Goal: Browse casually: Explore the website without a specific task or goal

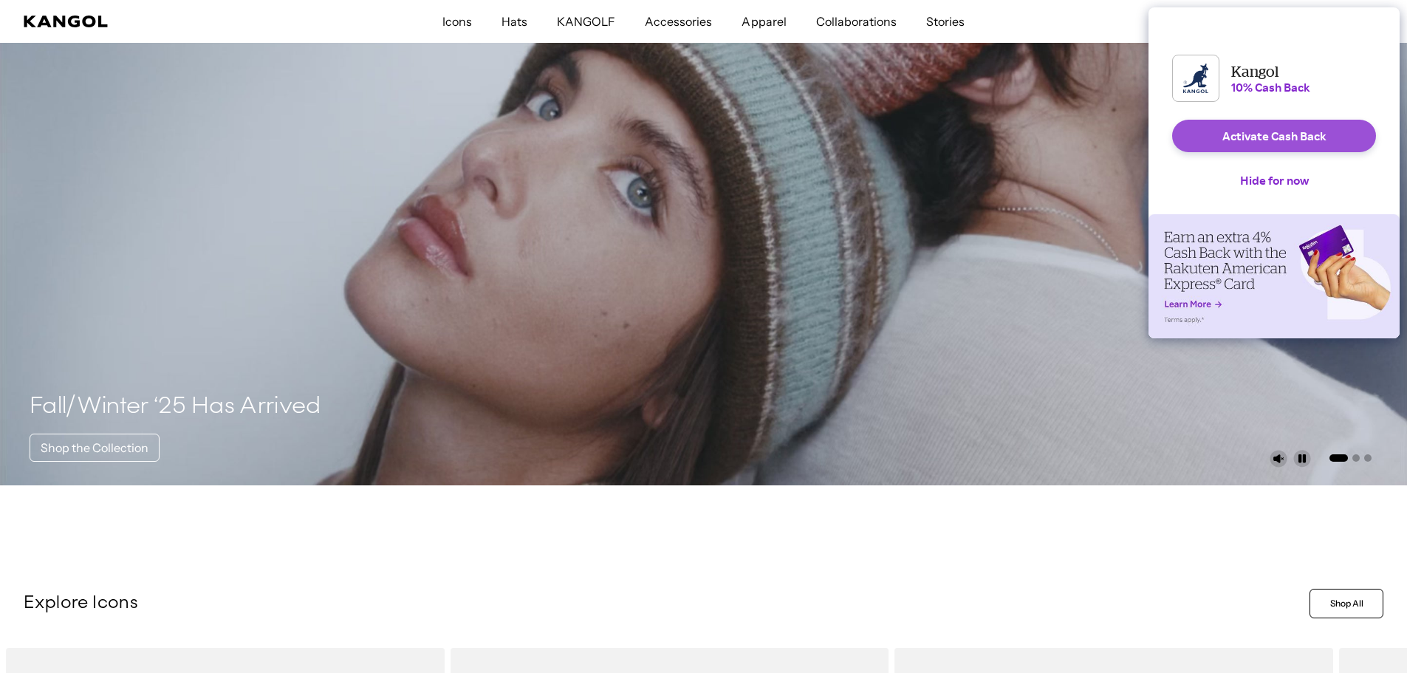
click at [1221, 146] on button "Activate Cash Back" at bounding box center [1274, 136] width 204 height 32
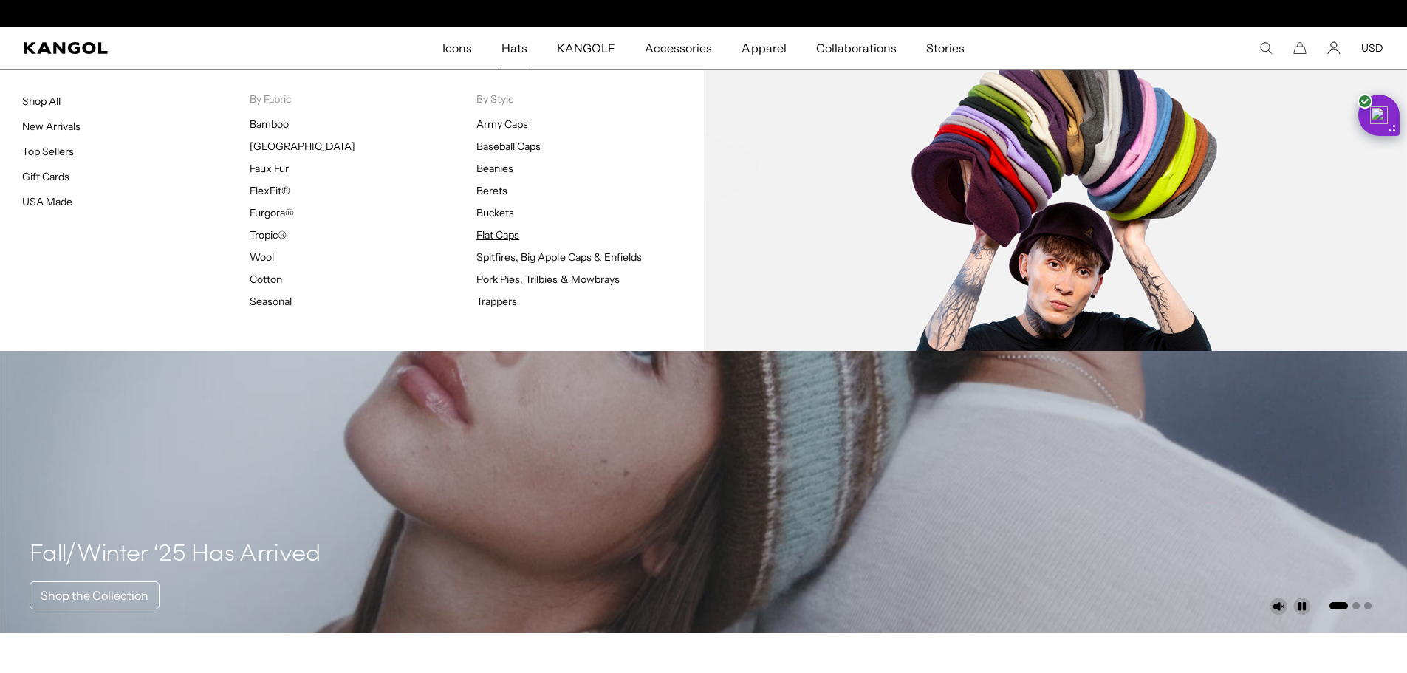
scroll to position [0, 304]
click at [508, 228] on link "Flat Caps" at bounding box center [497, 234] width 43 height 13
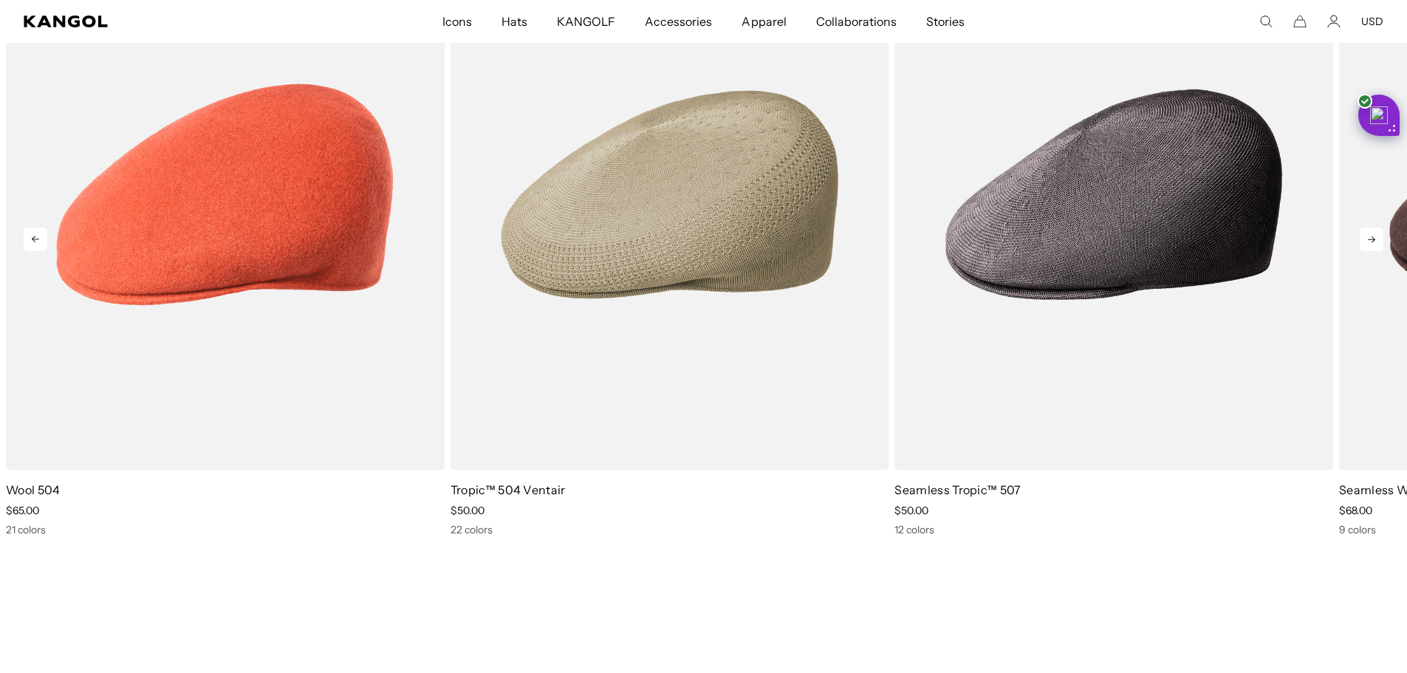
click at [1366, 239] on icon at bounding box center [1372, 239] width 24 height 24
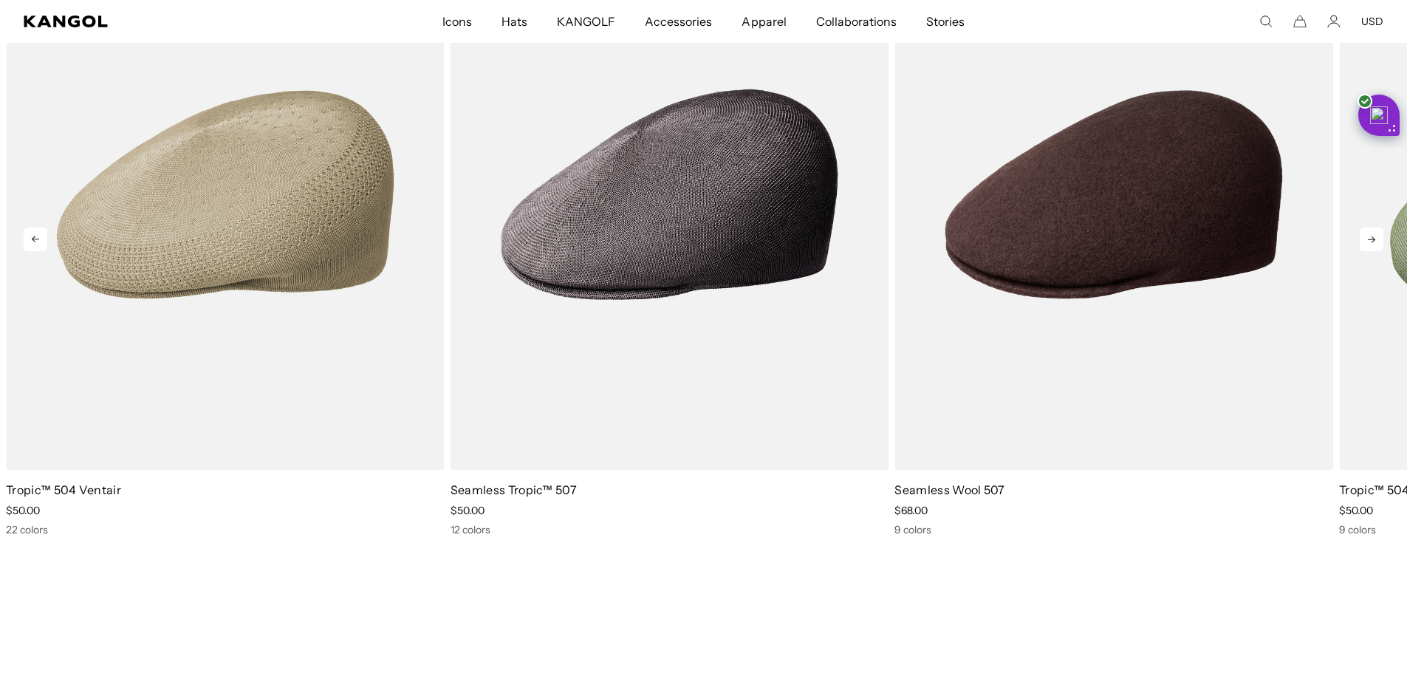
click at [1366, 239] on icon at bounding box center [1372, 239] width 24 height 24
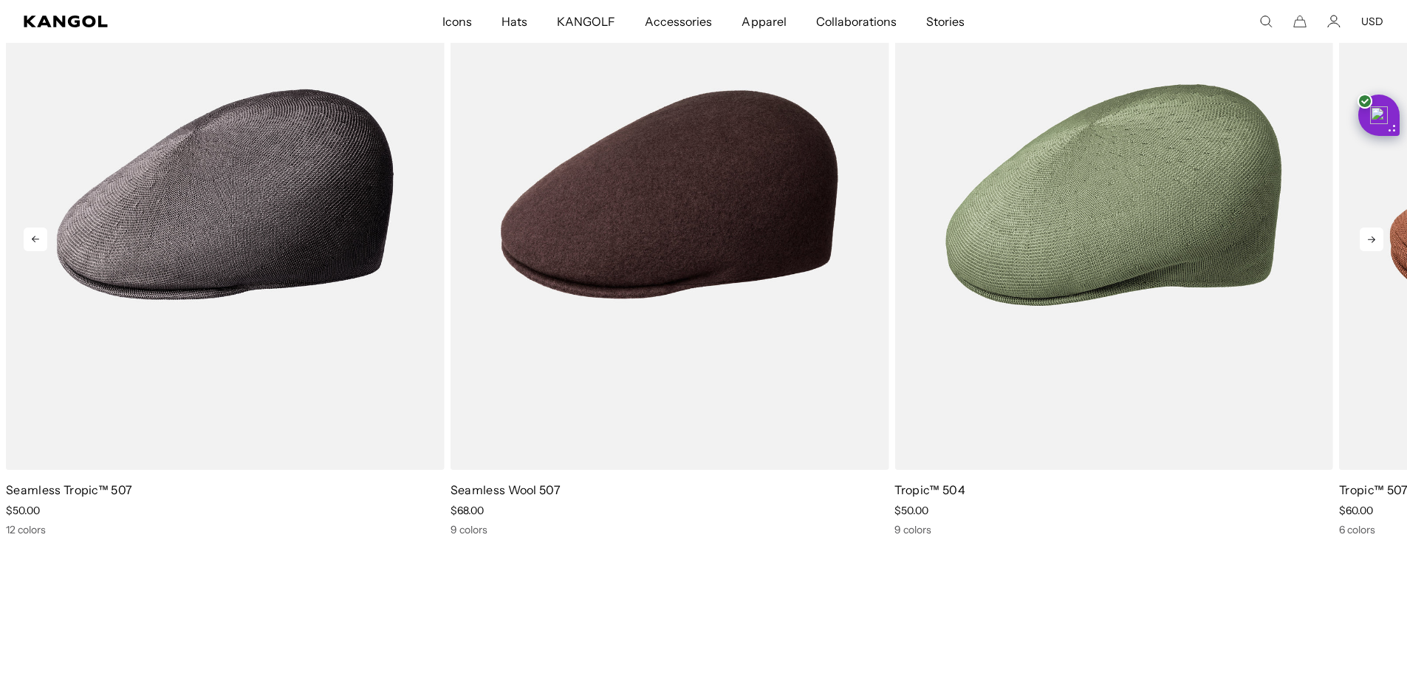
click at [1366, 239] on icon at bounding box center [1372, 239] width 24 height 24
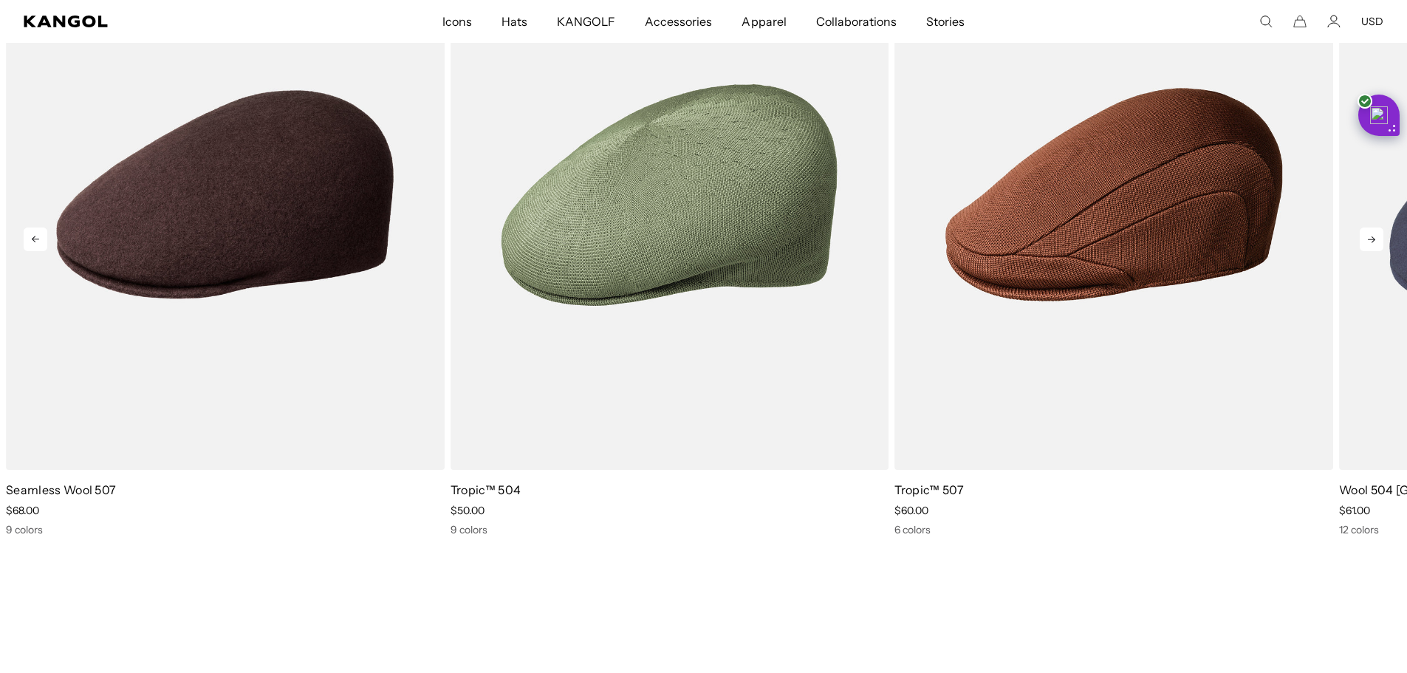
click at [1366, 239] on icon at bounding box center [1372, 239] width 24 height 24
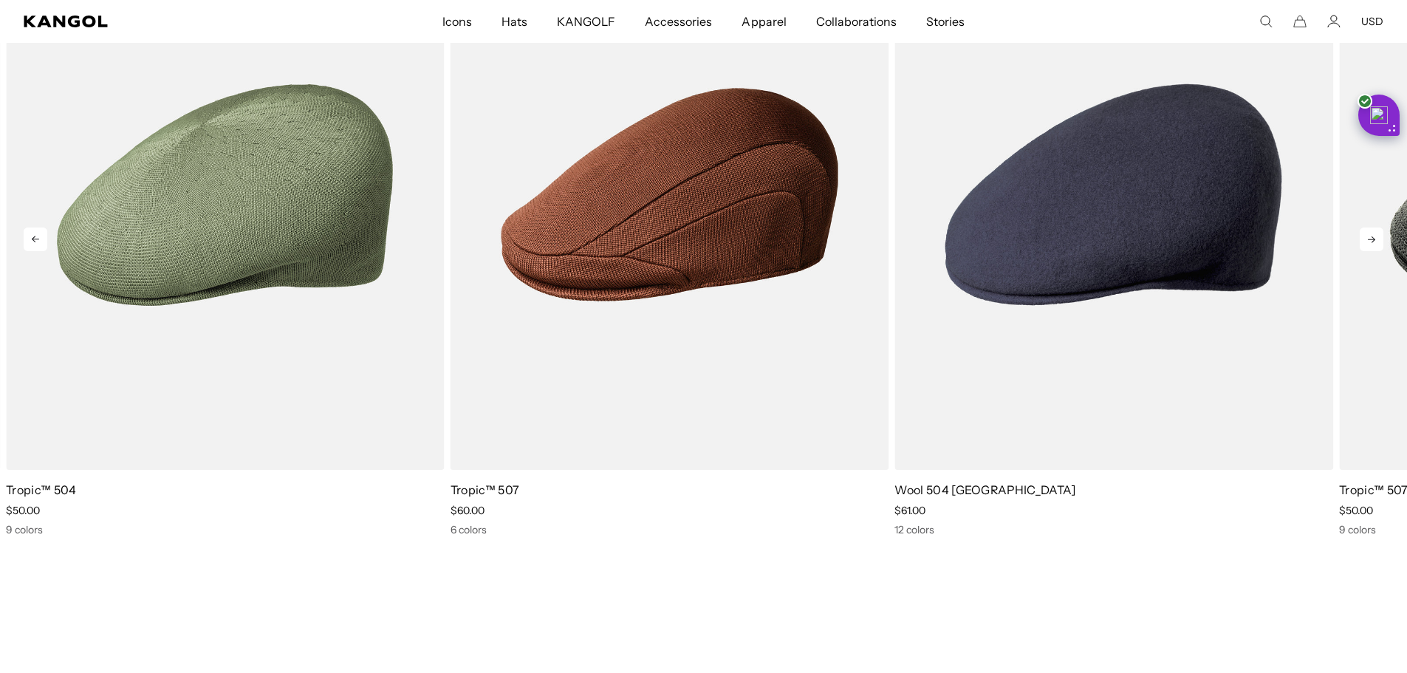
click at [1366, 239] on icon at bounding box center [1372, 239] width 24 height 24
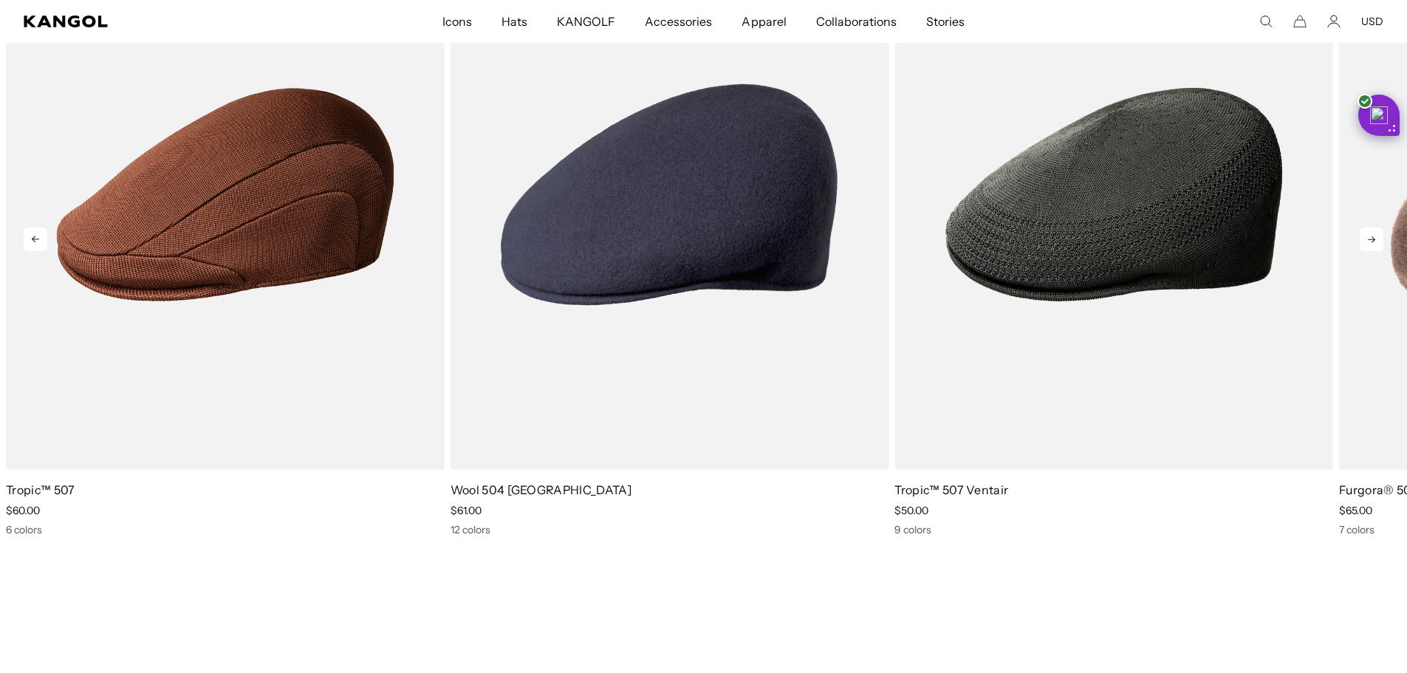
click at [1366, 239] on icon at bounding box center [1372, 239] width 24 height 24
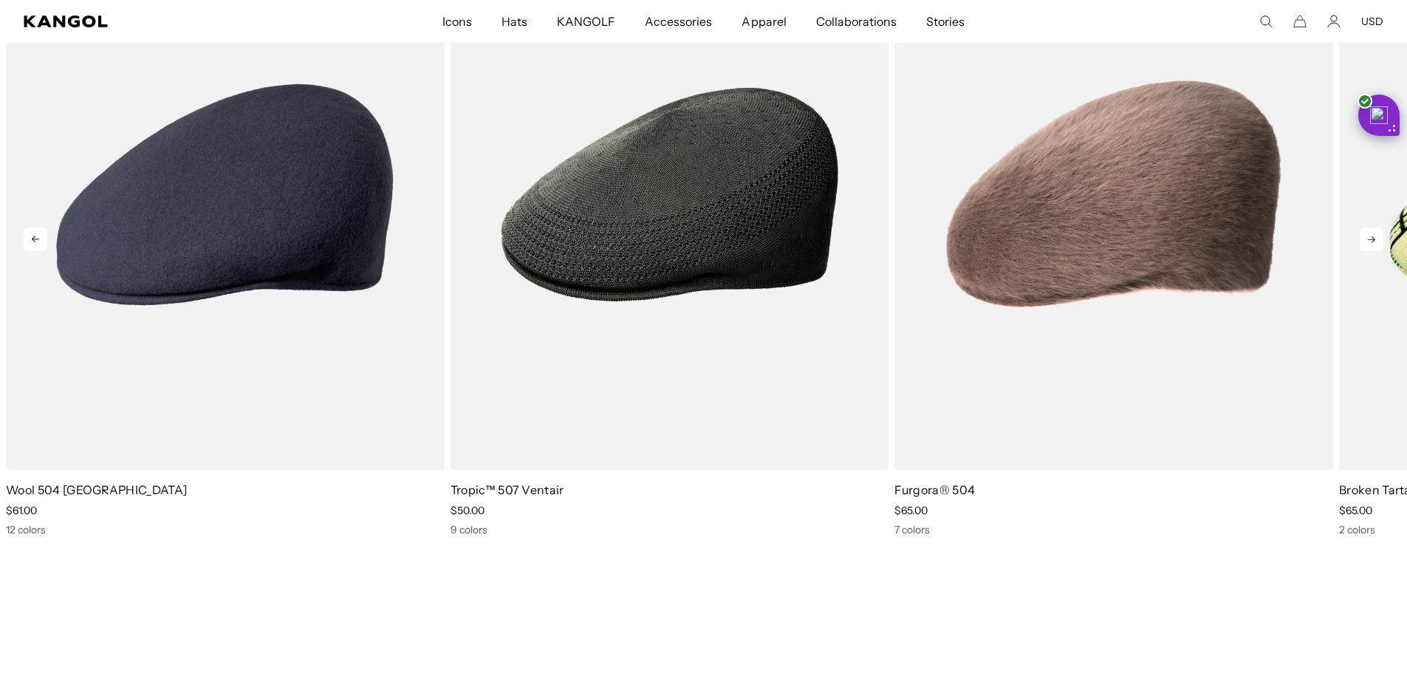
click at [1366, 239] on icon at bounding box center [1372, 239] width 24 height 24
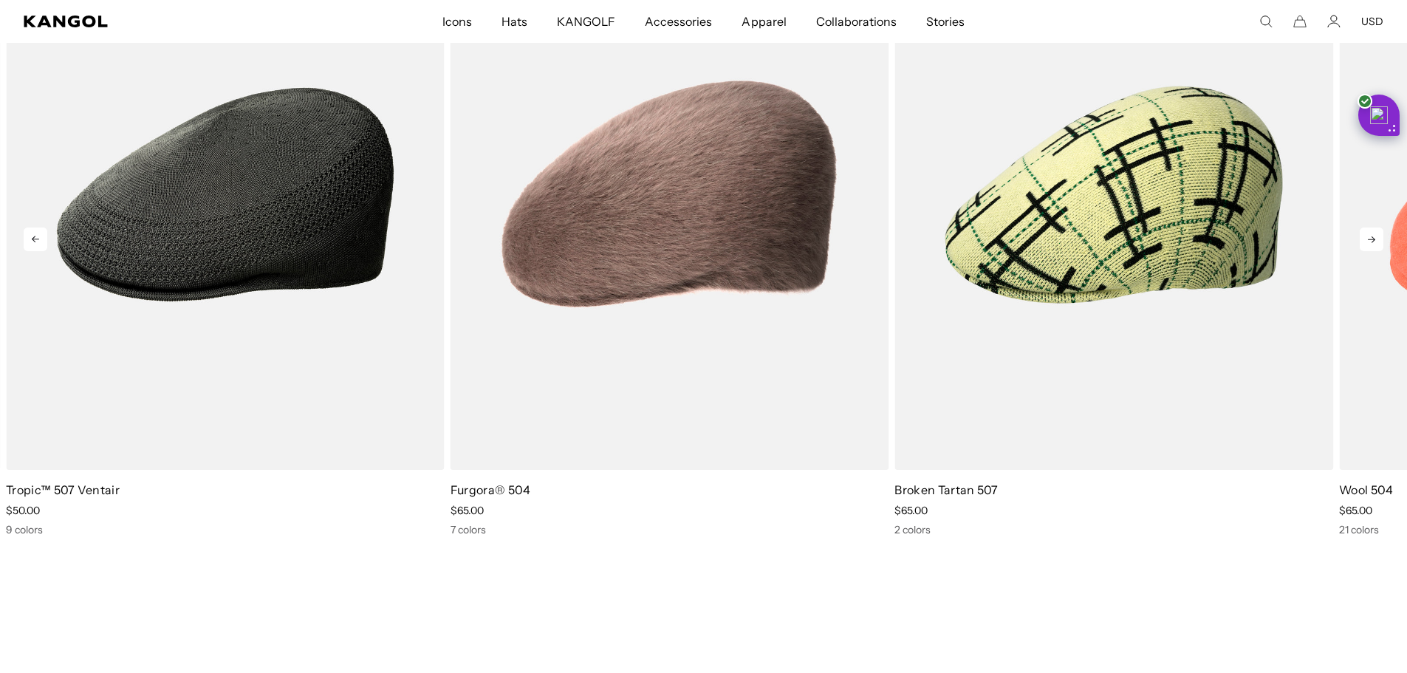
click at [1366, 239] on icon at bounding box center [1372, 239] width 24 height 24
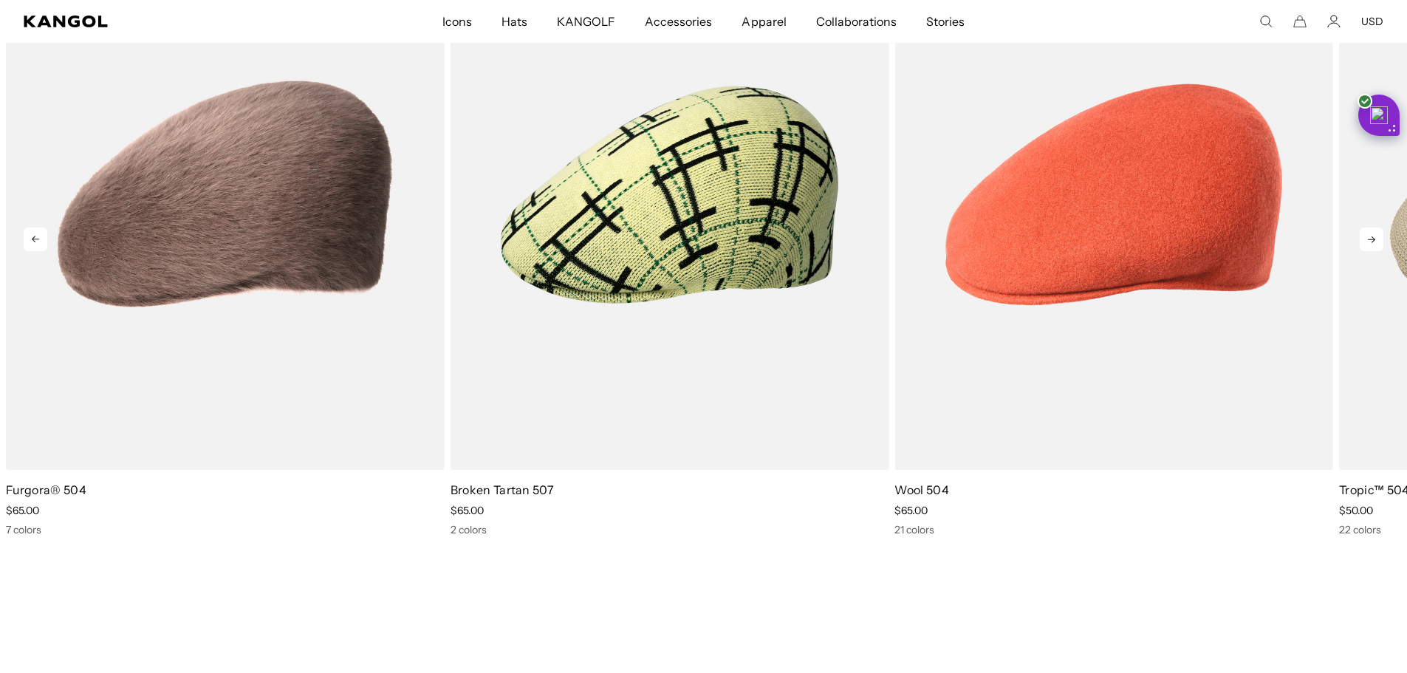
click at [1366, 239] on icon at bounding box center [1372, 239] width 24 height 24
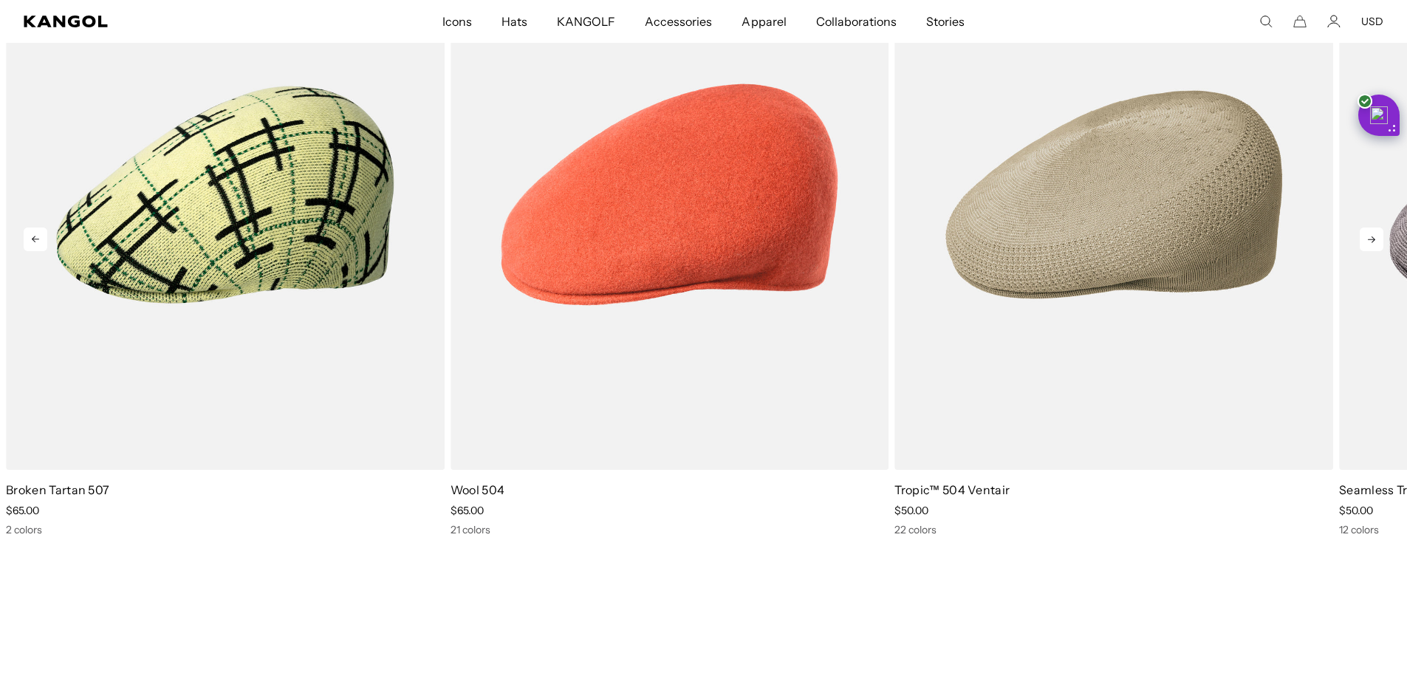
click at [1366, 239] on icon at bounding box center [1372, 239] width 24 height 24
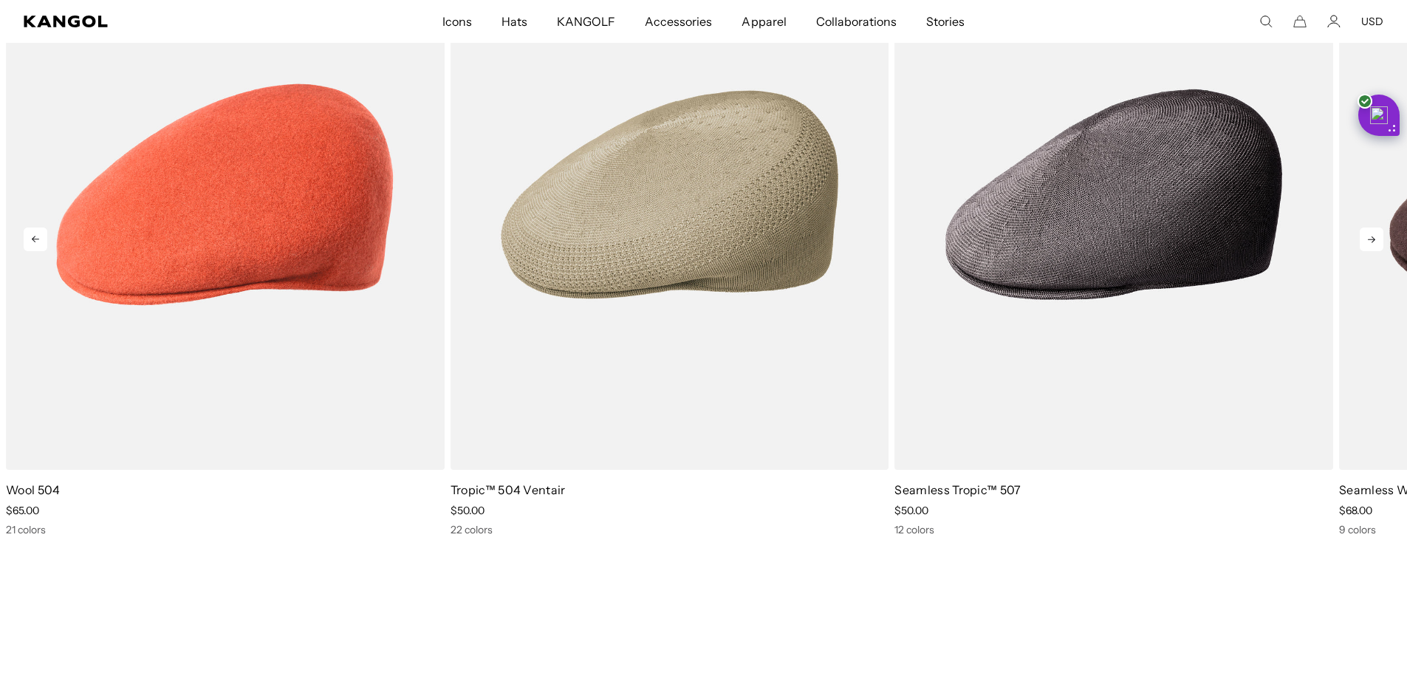
click at [1366, 239] on icon at bounding box center [1372, 239] width 24 height 24
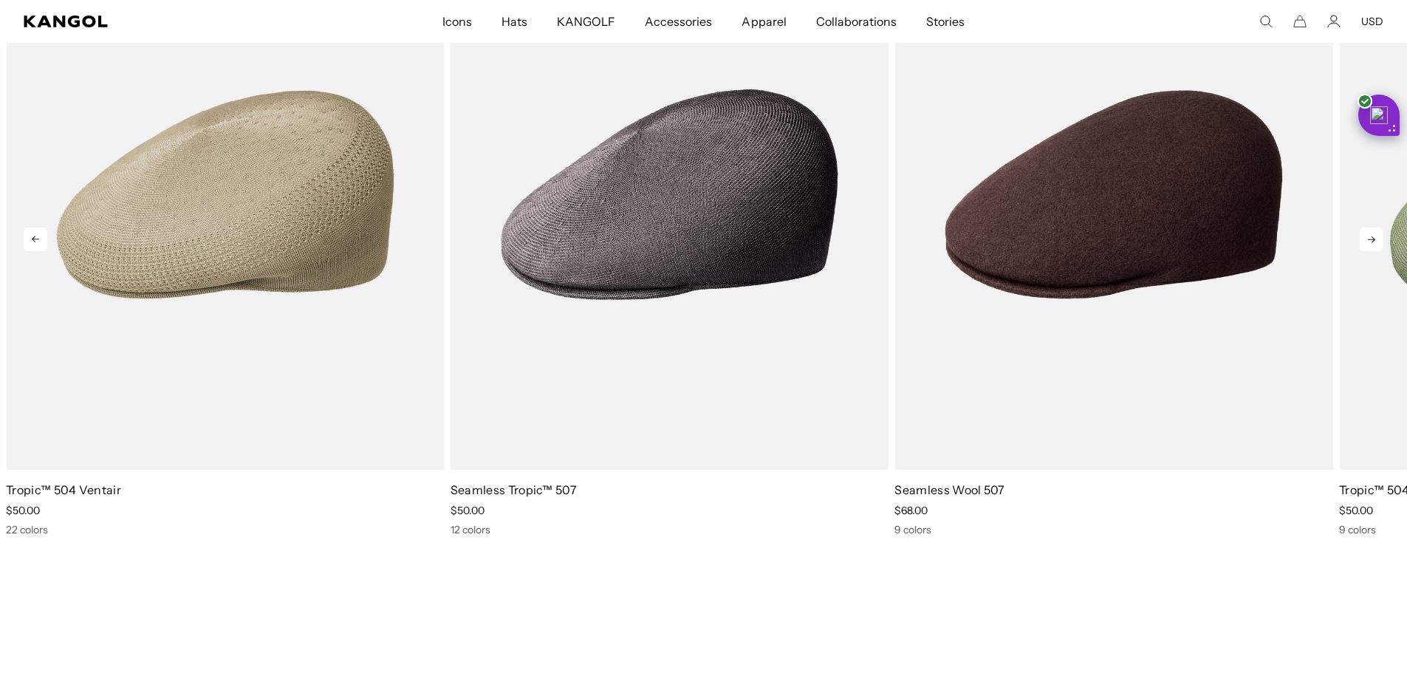
click at [1366, 239] on icon at bounding box center [1372, 239] width 24 height 24
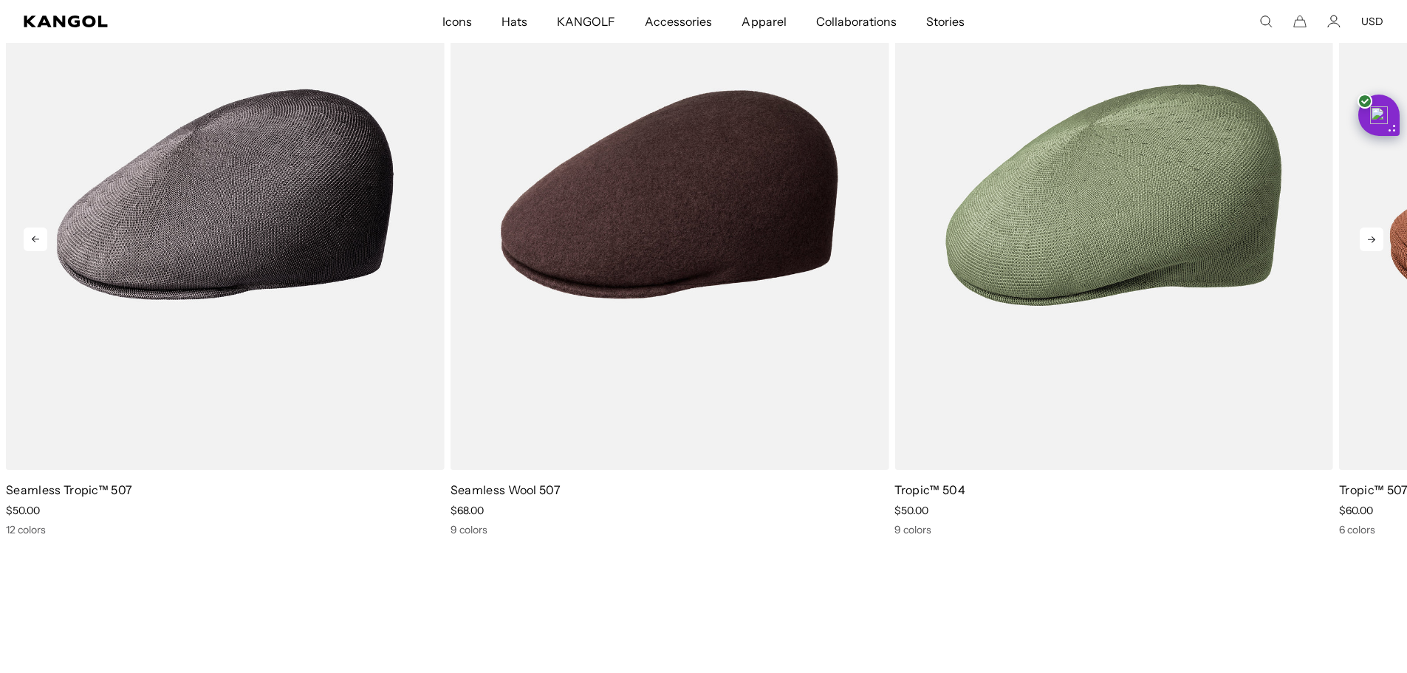
click at [1366, 239] on icon at bounding box center [1372, 239] width 24 height 24
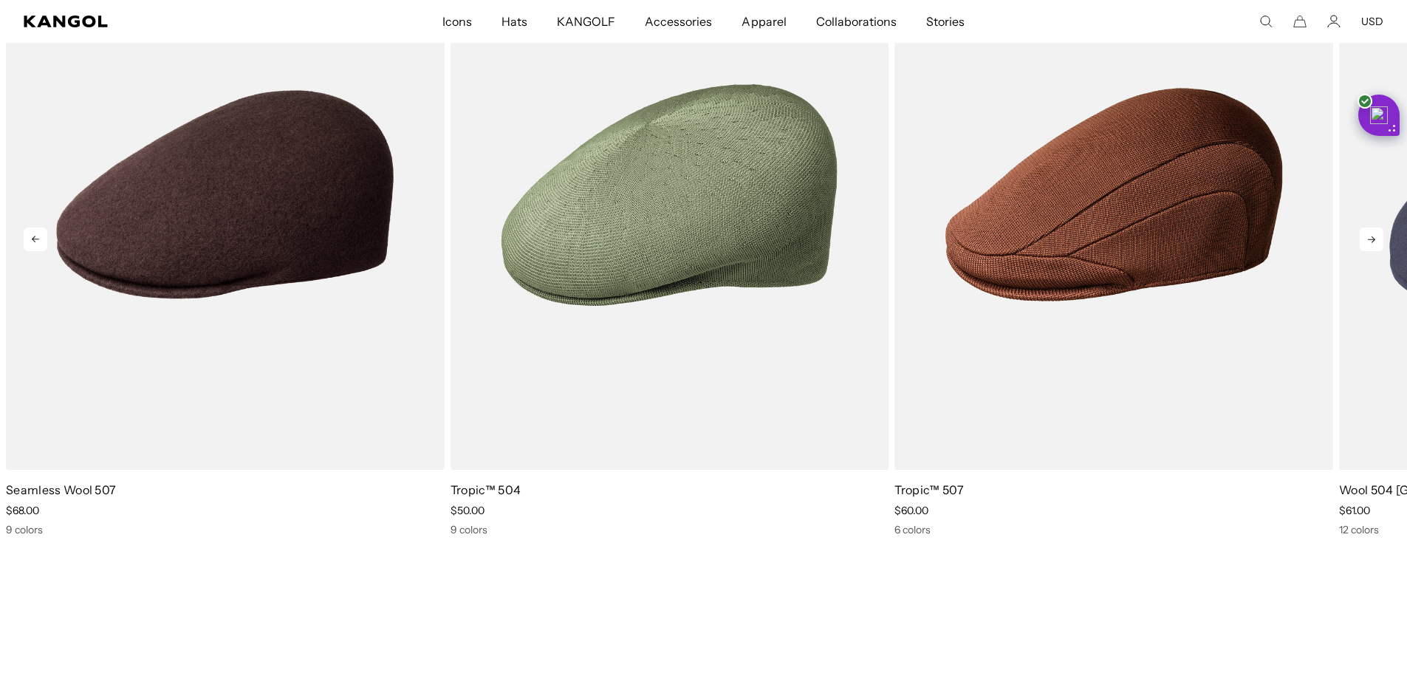
click at [1366, 239] on icon at bounding box center [1372, 239] width 24 height 24
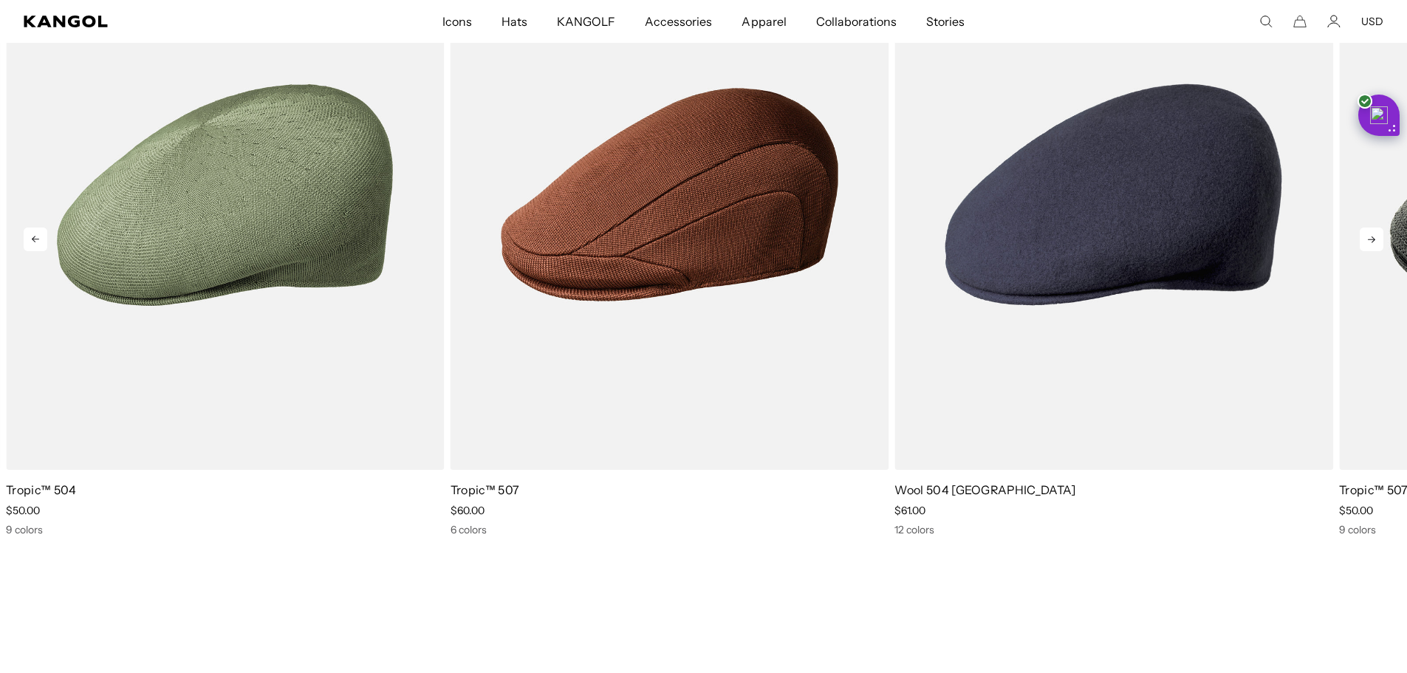
click at [1366, 239] on icon at bounding box center [1372, 239] width 24 height 24
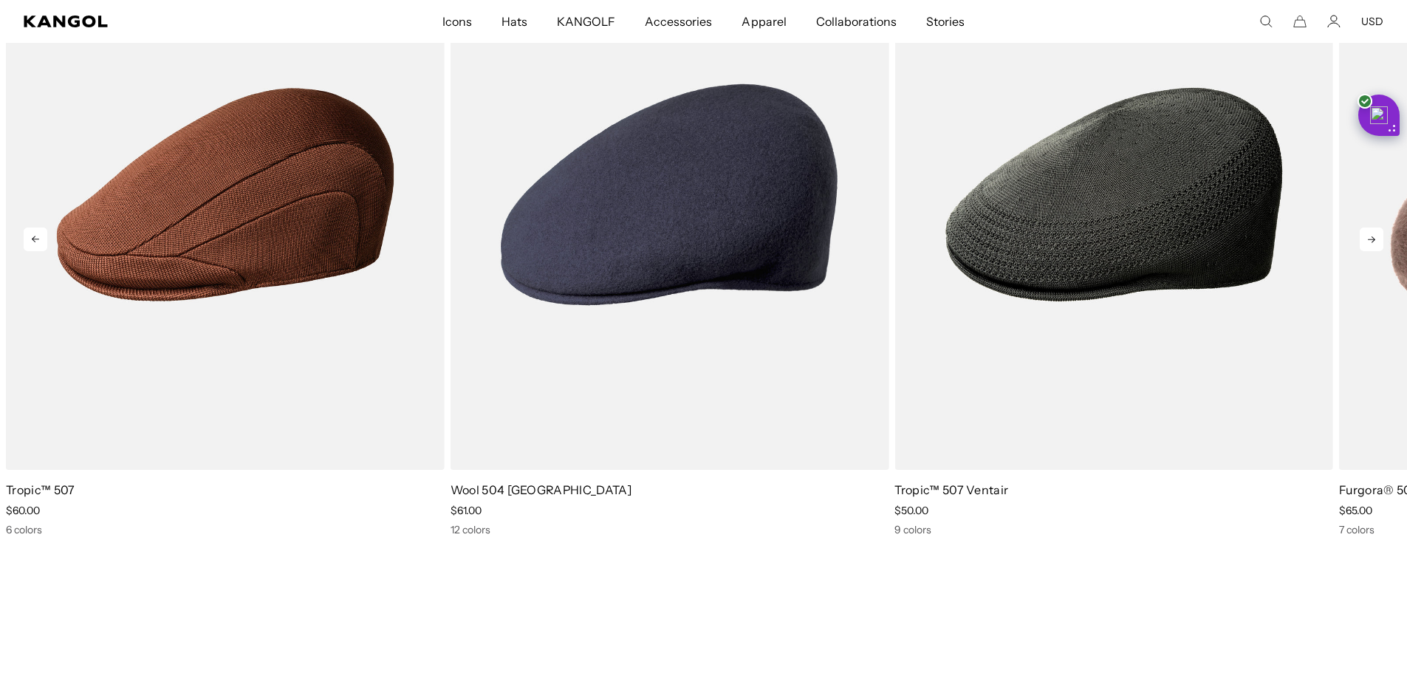
click at [1366, 239] on icon at bounding box center [1372, 239] width 24 height 24
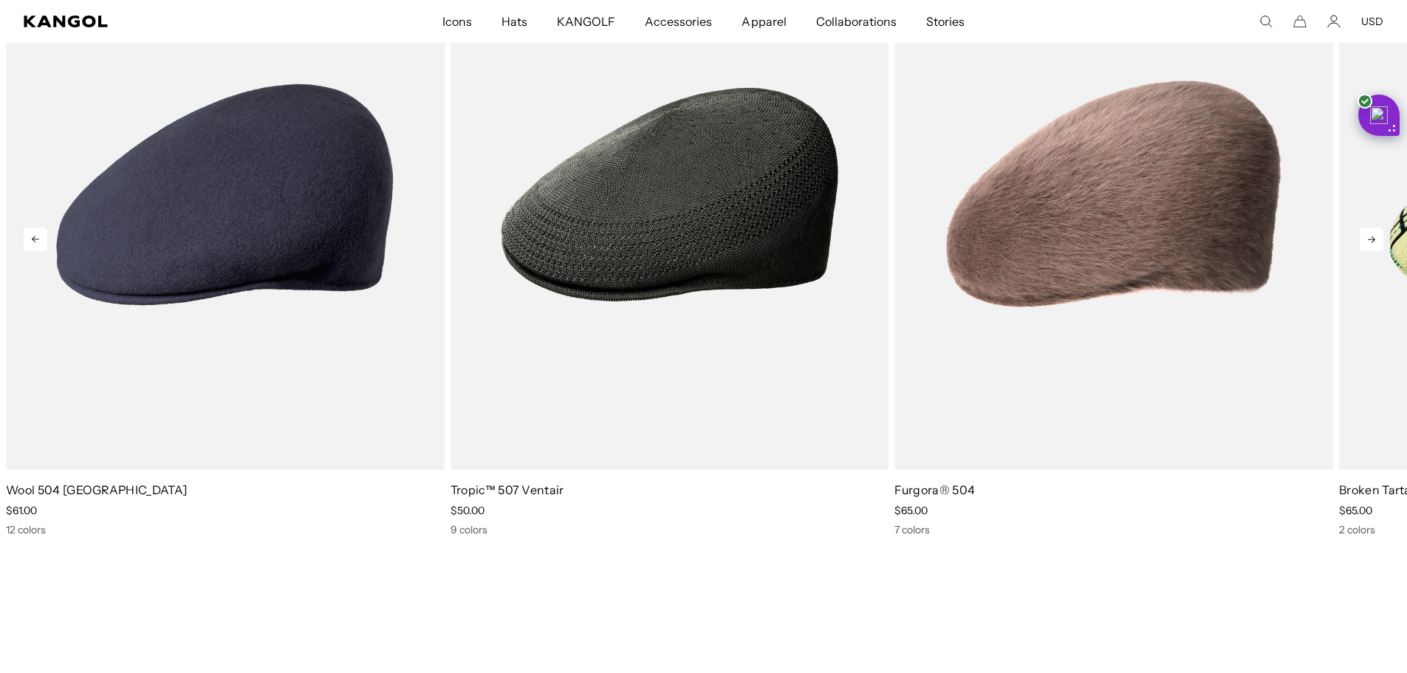
click at [1366, 239] on icon at bounding box center [1372, 239] width 24 height 24
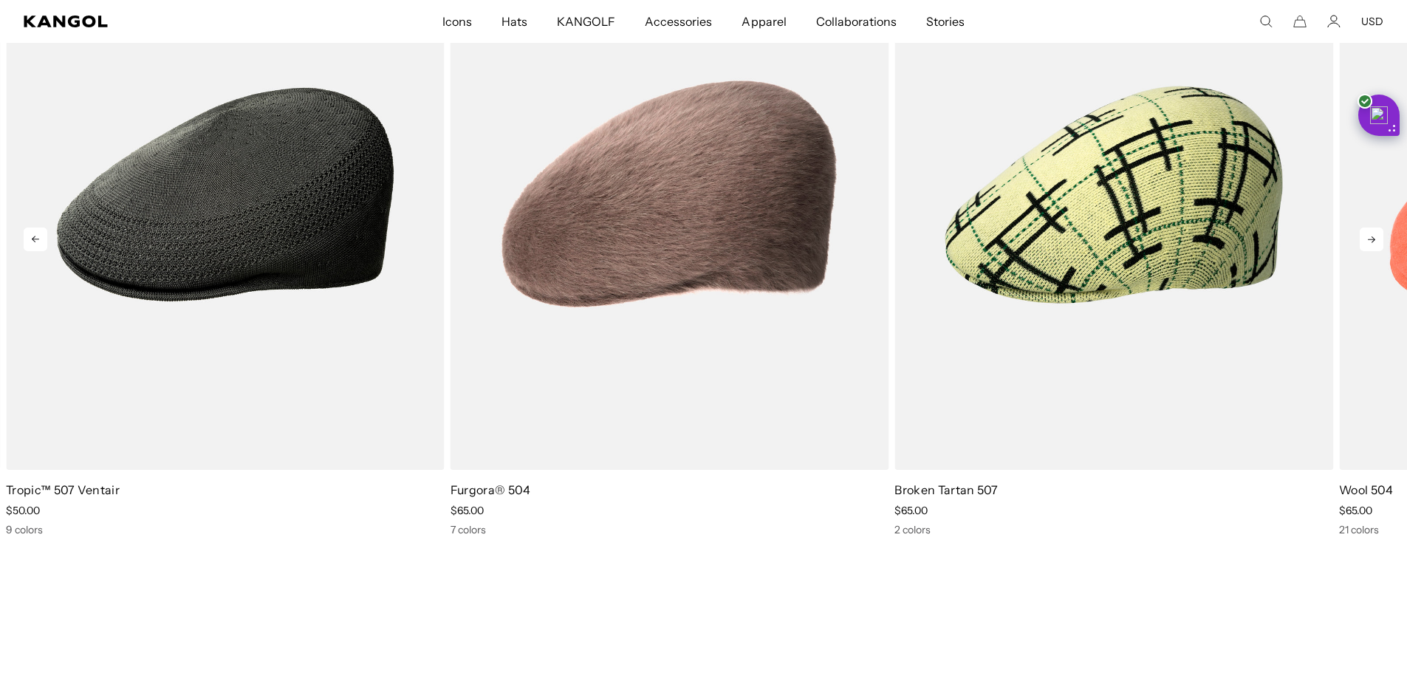
click at [1366, 239] on icon at bounding box center [1372, 239] width 24 height 24
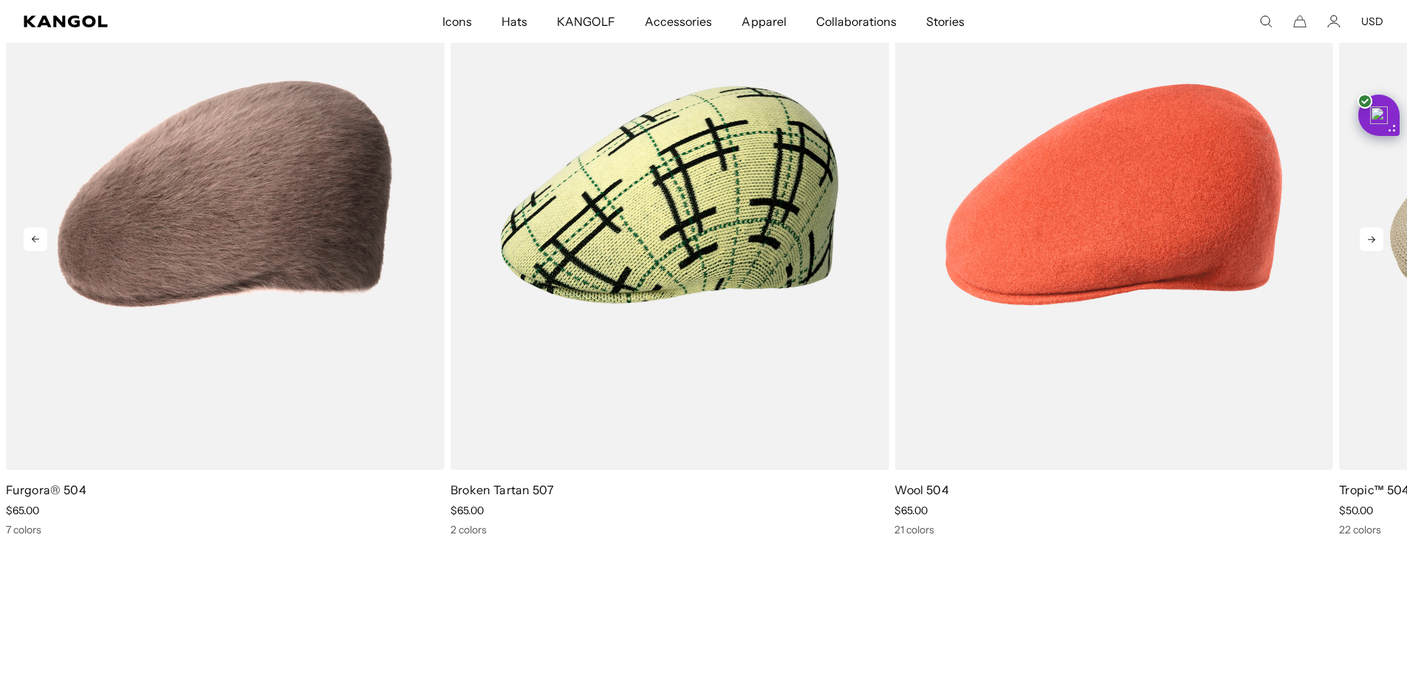
click at [1366, 239] on icon at bounding box center [1372, 239] width 24 height 24
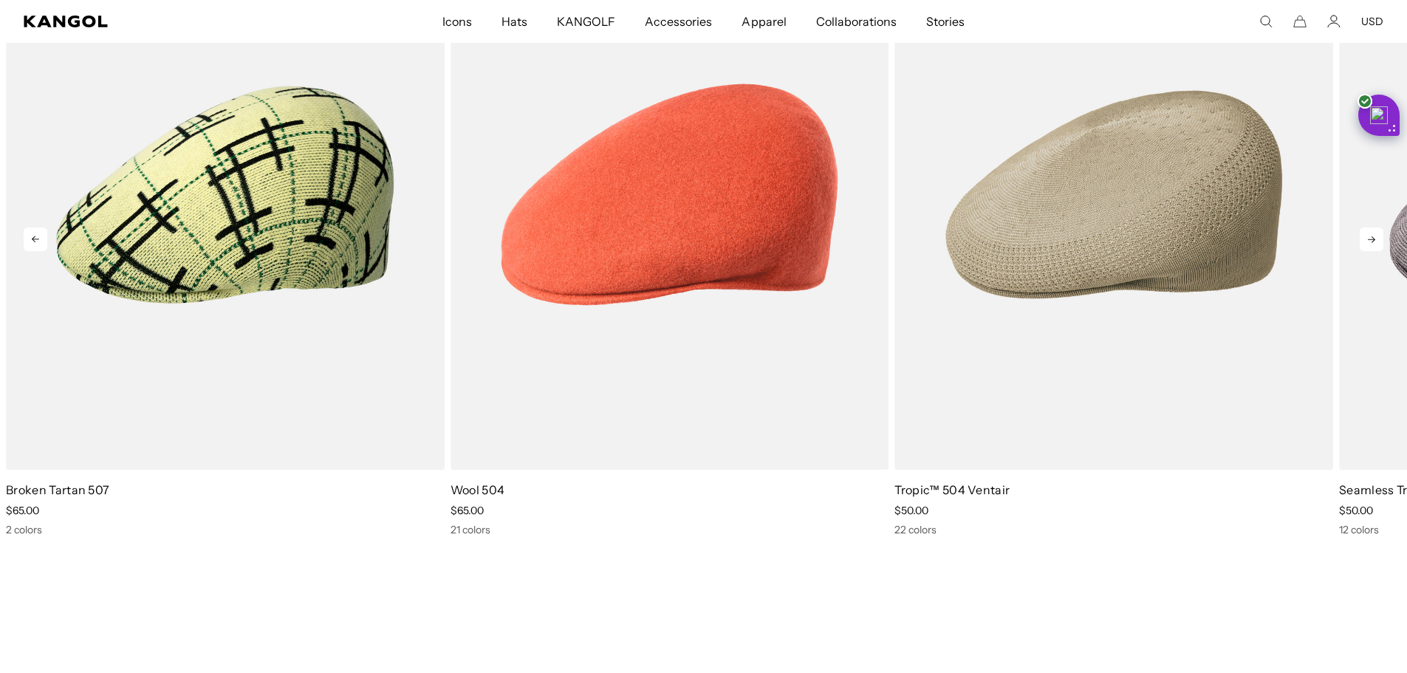
click at [1366, 239] on icon at bounding box center [1372, 239] width 24 height 24
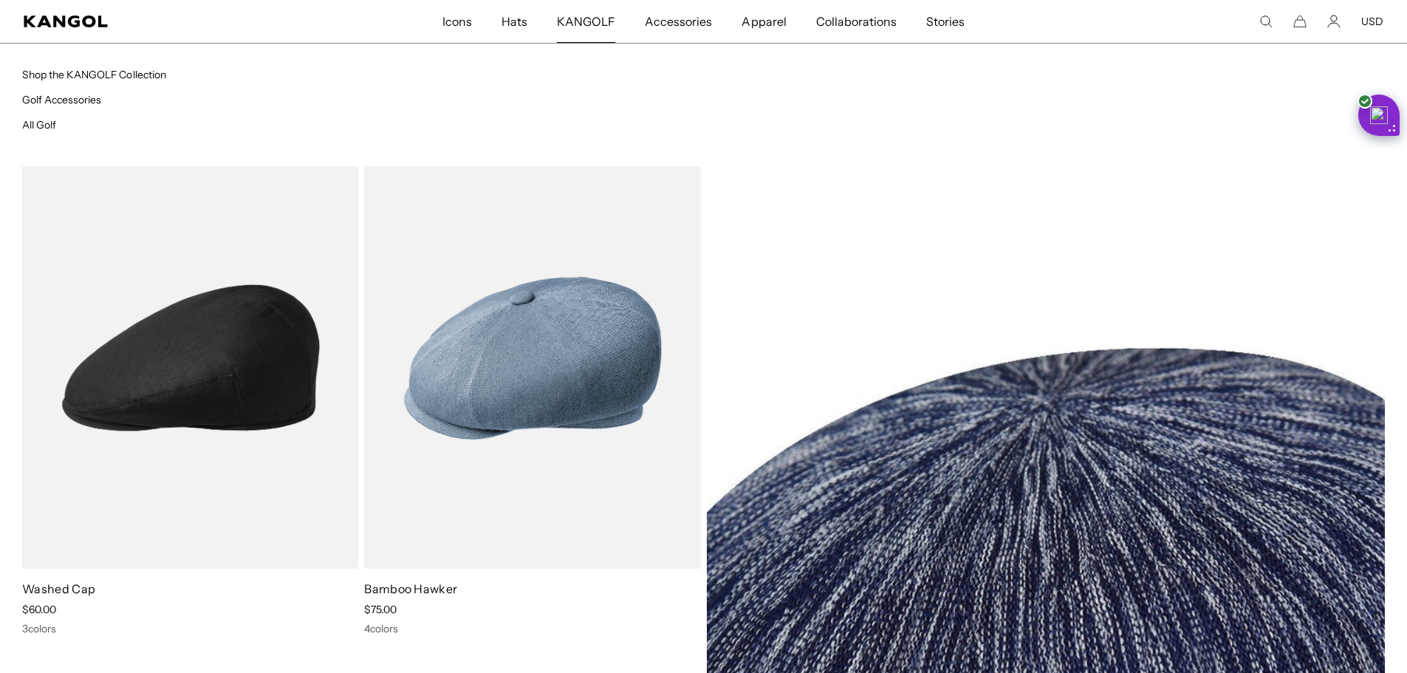
click at [592, 17] on span "KANGOLF" at bounding box center [586, 21] width 58 height 43
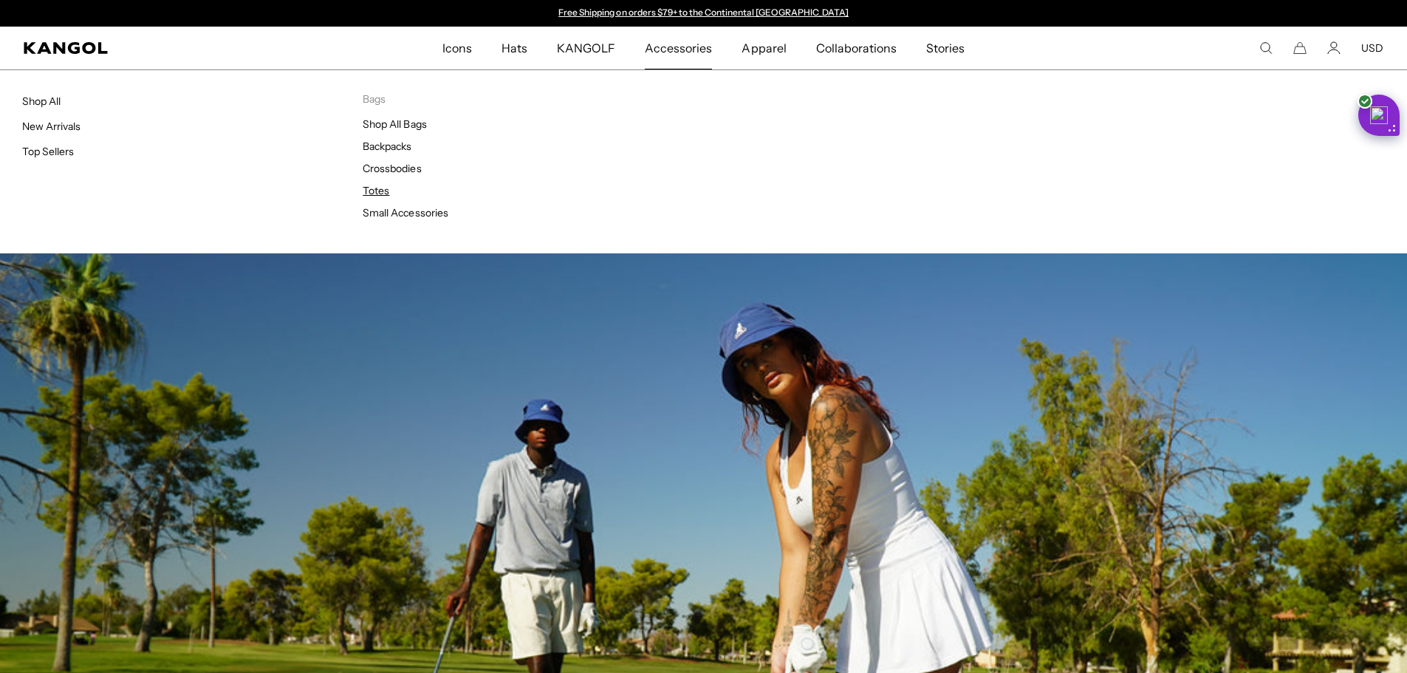
click at [380, 190] on link "Totes" at bounding box center [376, 190] width 27 height 13
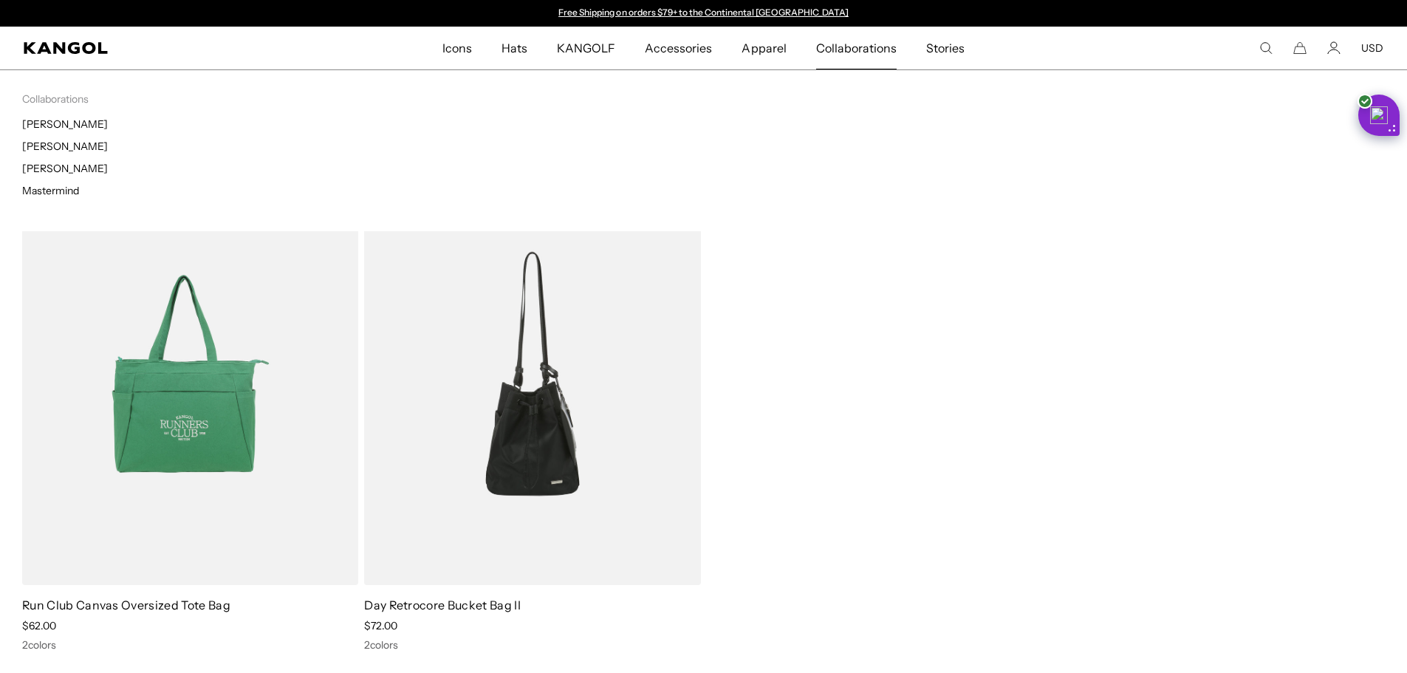
click at [849, 49] on span "Collaborations" at bounding box center [856, 48] width 80 height 43
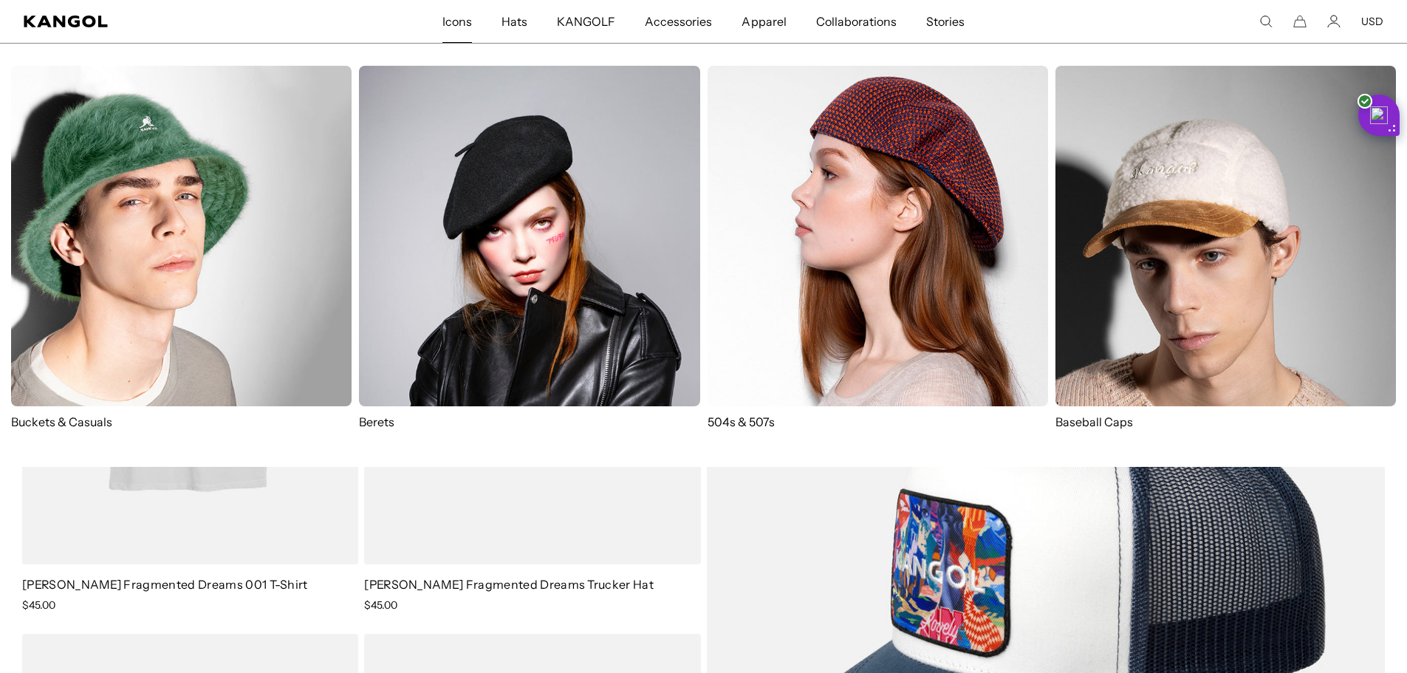
scroll to position [0, 304]
click at [212, 230] on img at bounding box center [181, 236] width 340 height 340
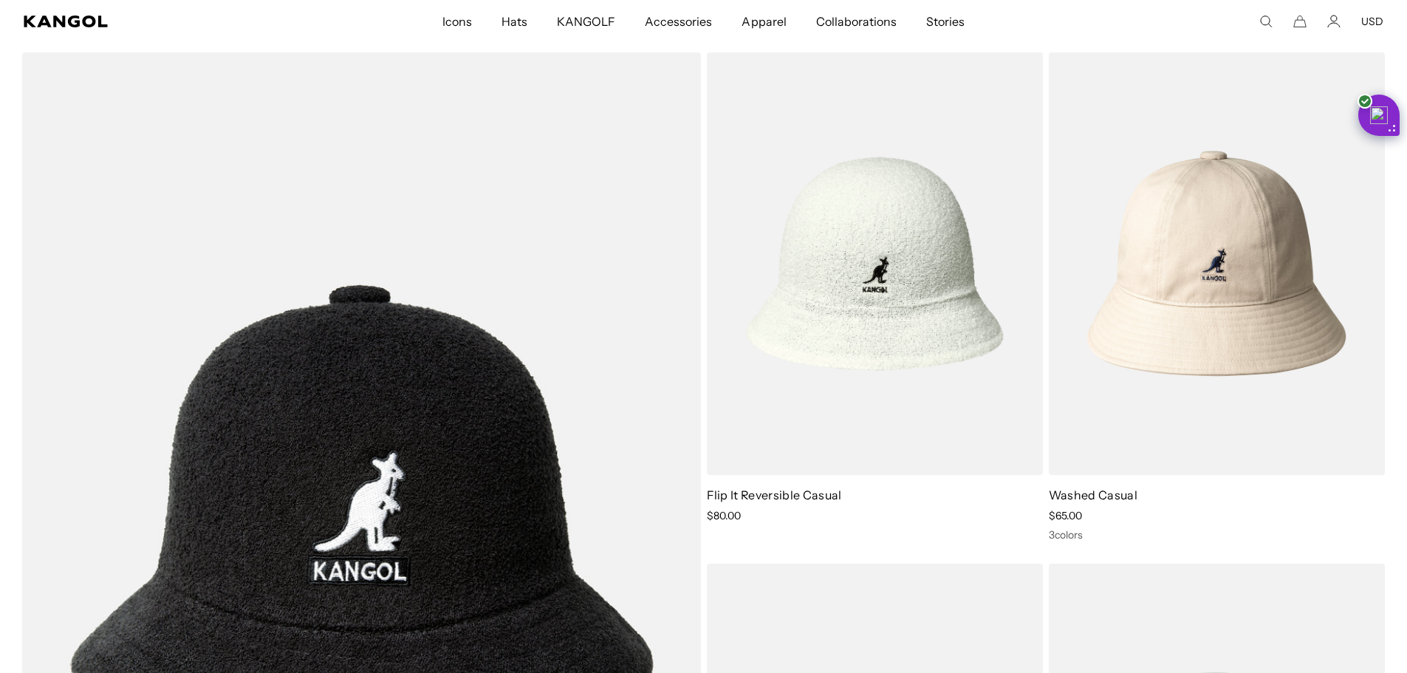
scroll to position [3249, 0]
